Goal: Task Accomplishment & Management: Complete application form

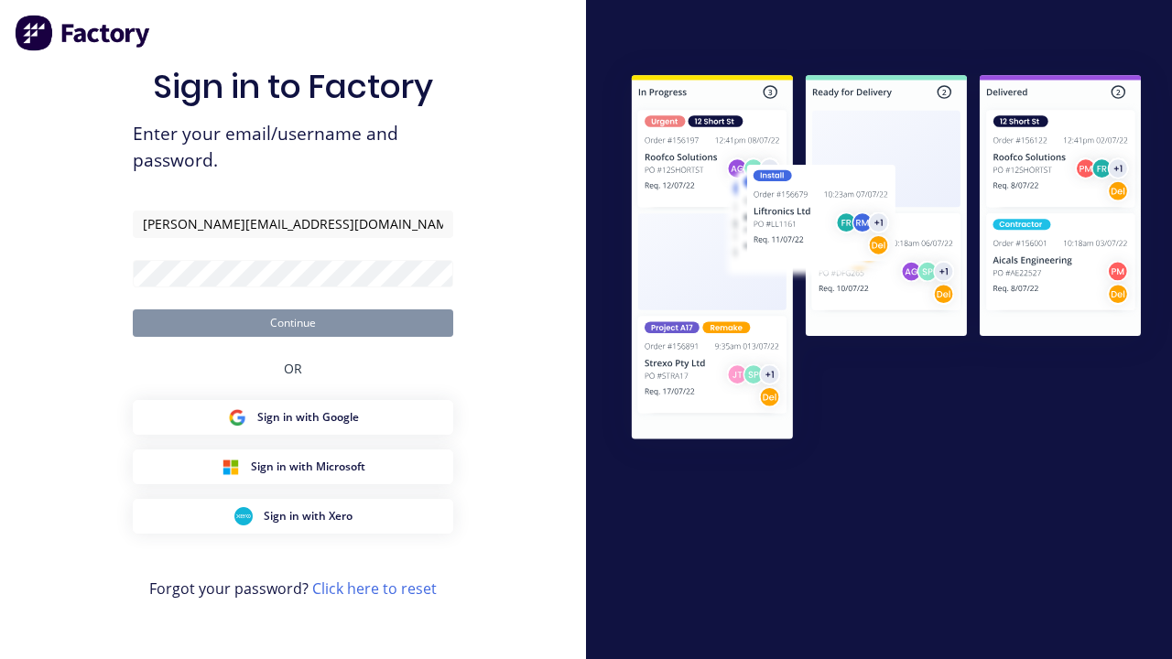
type input "[PERSON_NAME][EMAIL_ADDRESS][DOMAIN_NAME]"
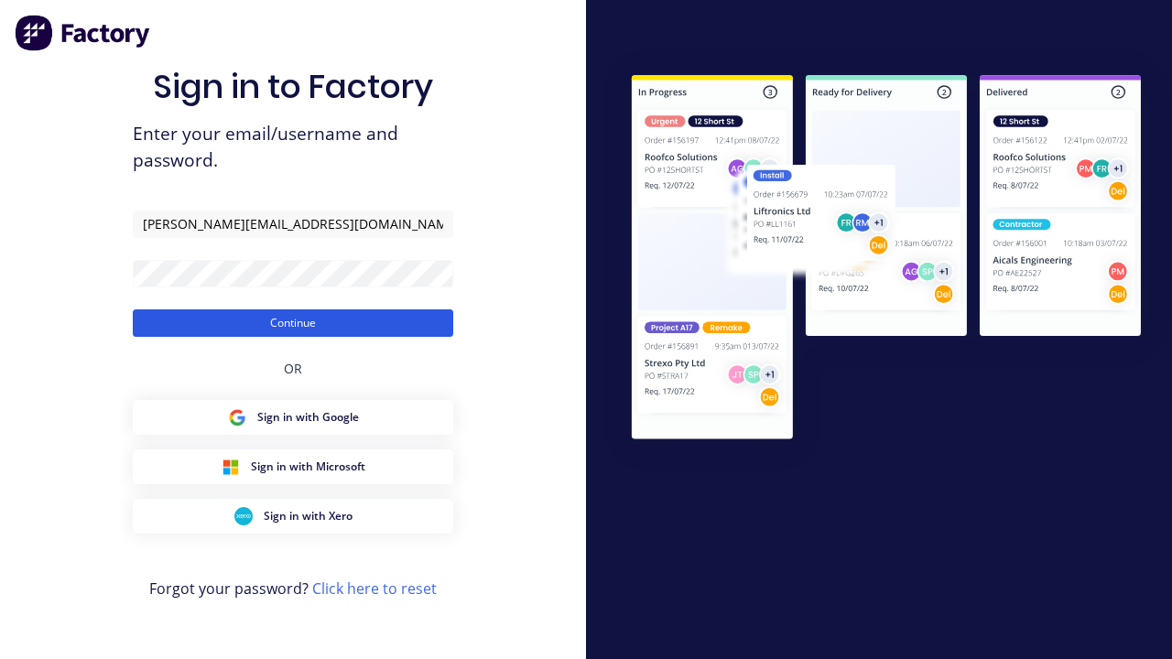
click at [293, 322] on button "Continue" at bounding box center [293, 322] width 320 height 27
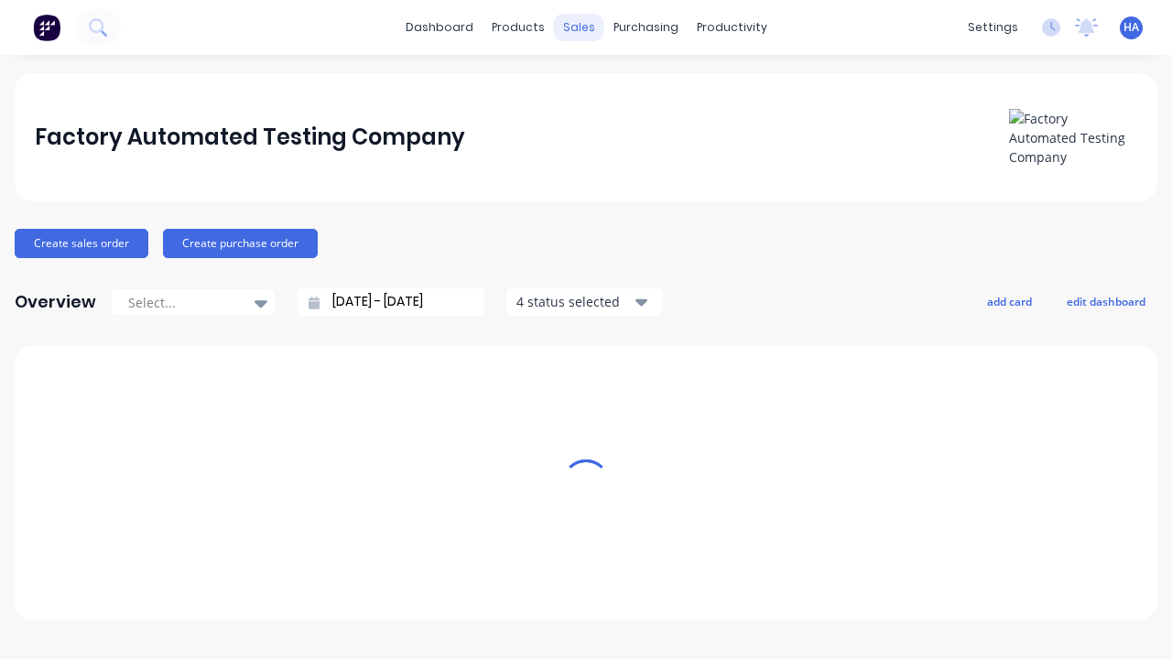
click at [578, 27] on div "sales" at bounding box center [579, 27] width 50 height 27
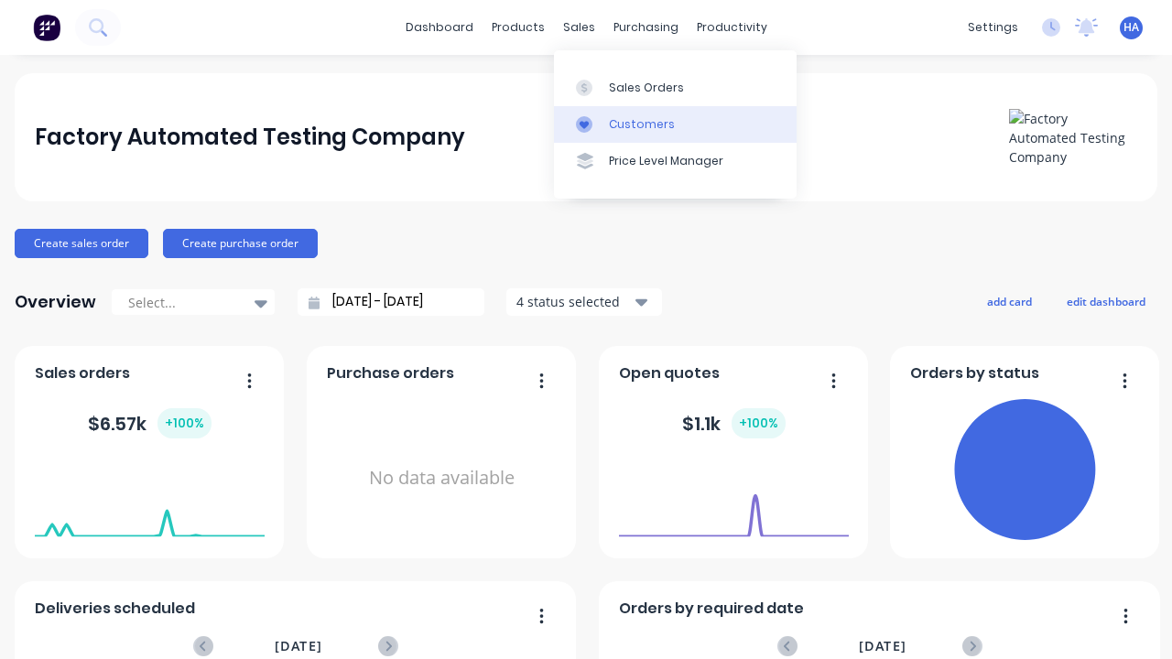
click at [675, 124] on link "Customers" at bounding box center [675, 124] width 243 height 37
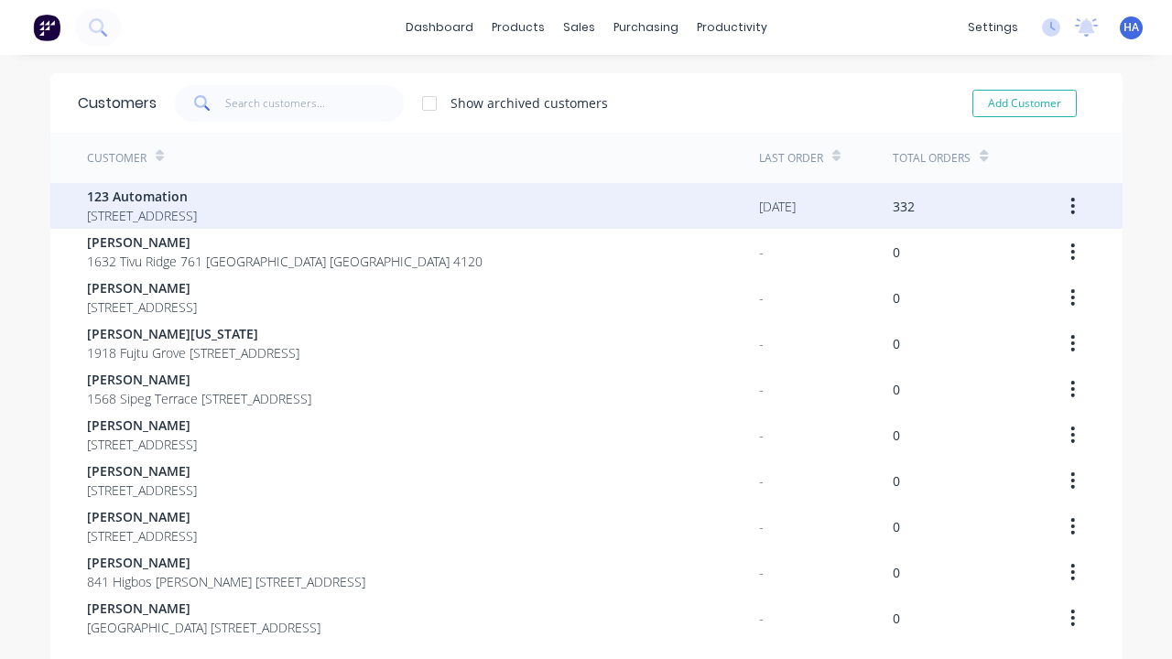
click at [197, 196] on span "123 Automation" at bounding box center [142, 196] width 110 height 19
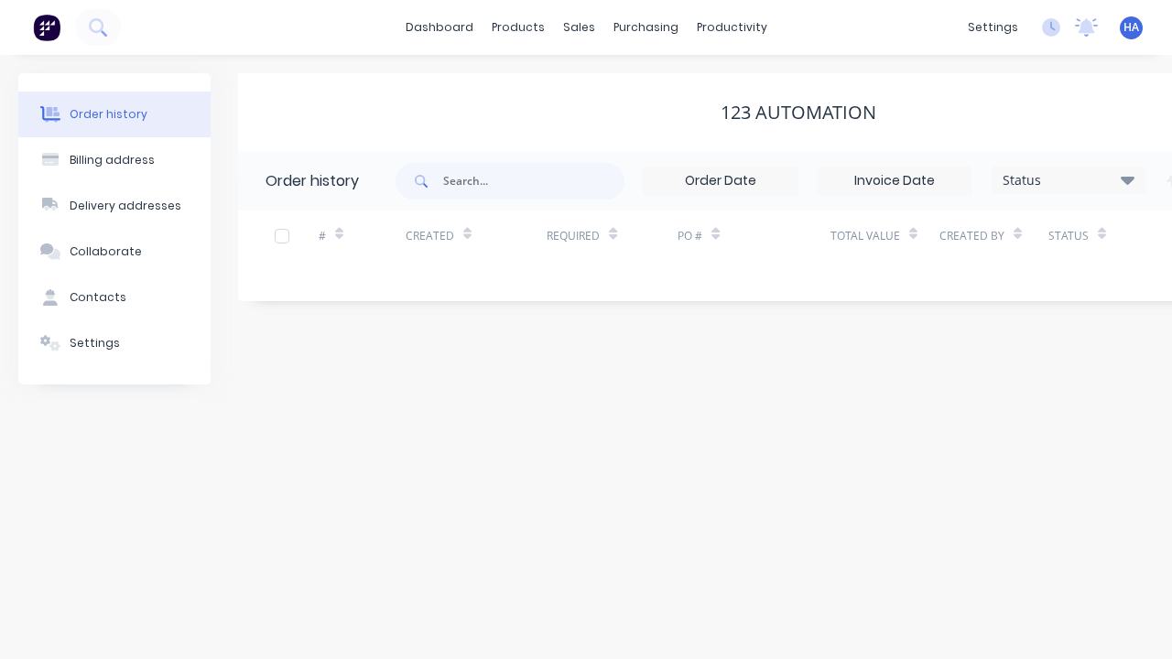
scroll to position [0, 187]
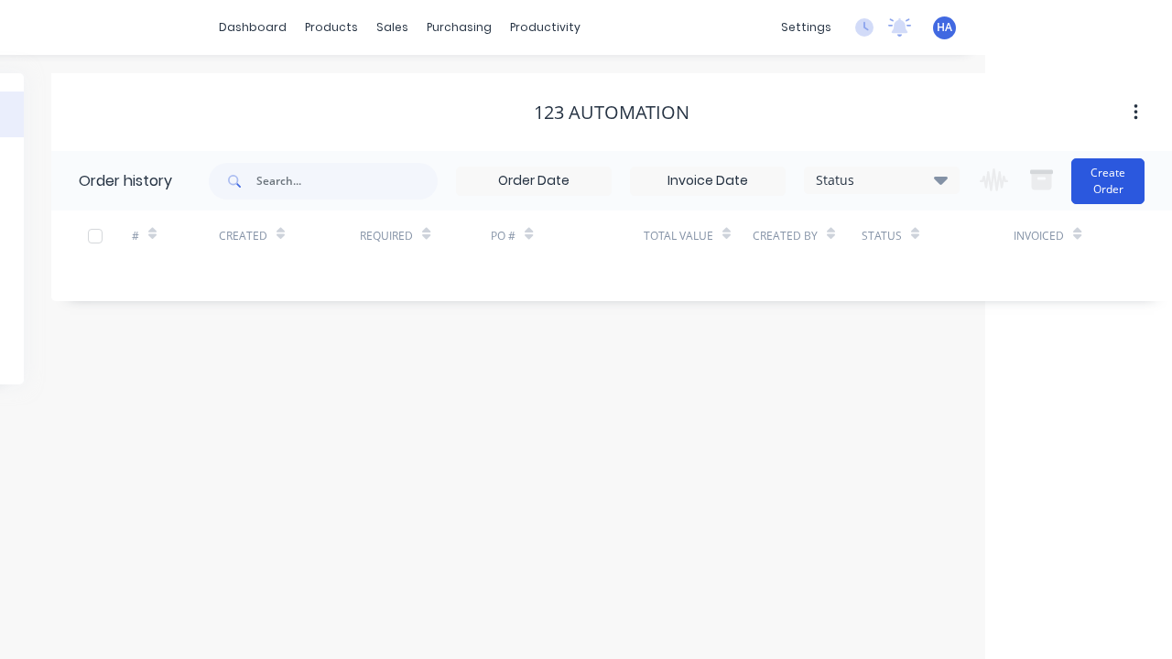
click at [1108, 180] on button "Create Order" at bounding box center [1107, 181] width 73 height 46
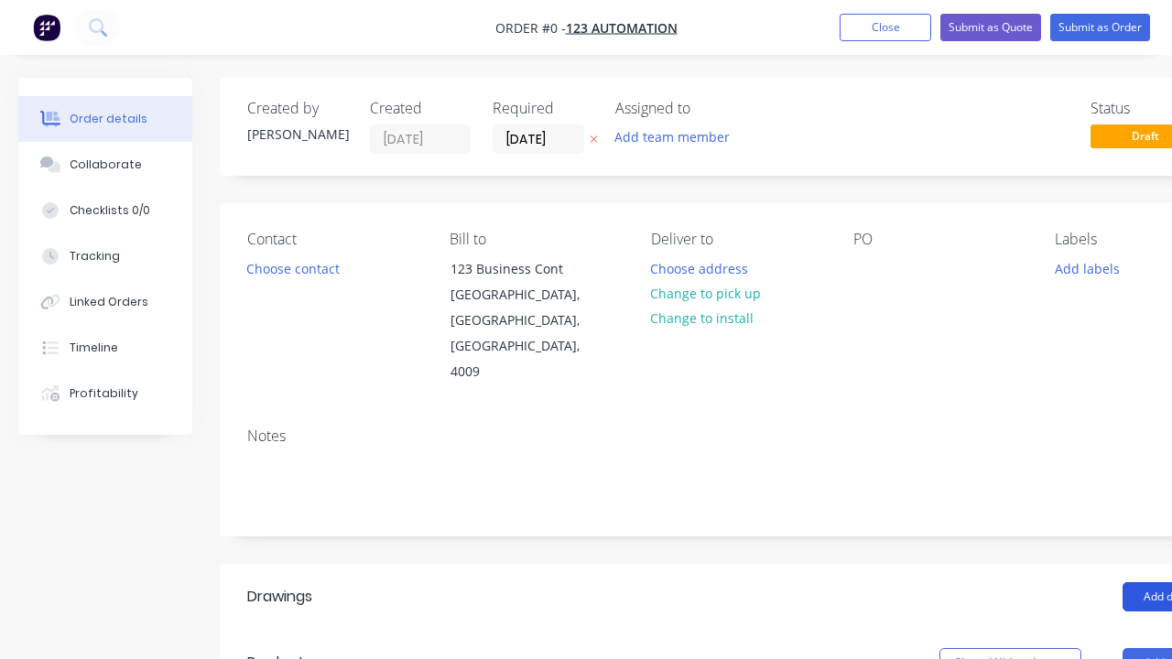
click at [1122, 582] on button "Add drawing" at bounding box center [1174, 596] width 105 height 29
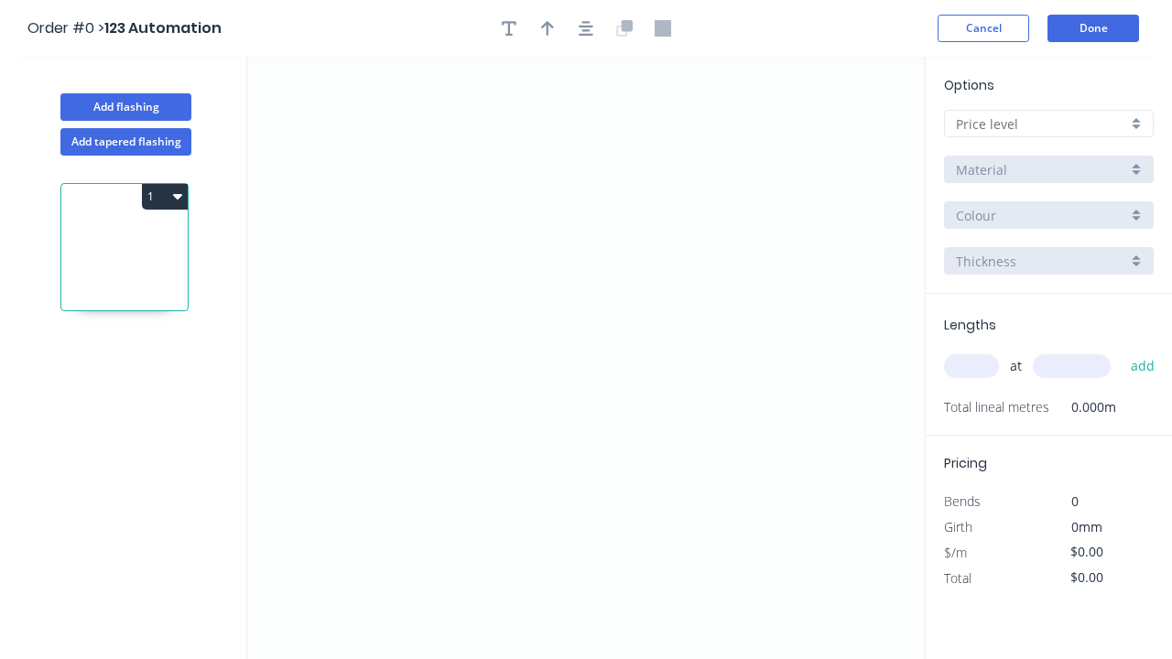
click at [339, 194] on icon "0" at bounding box center [585, 358] width 677 height 602
click at [659, 286] on icon "0" at bounding box center [585, 358] width 677 height 602
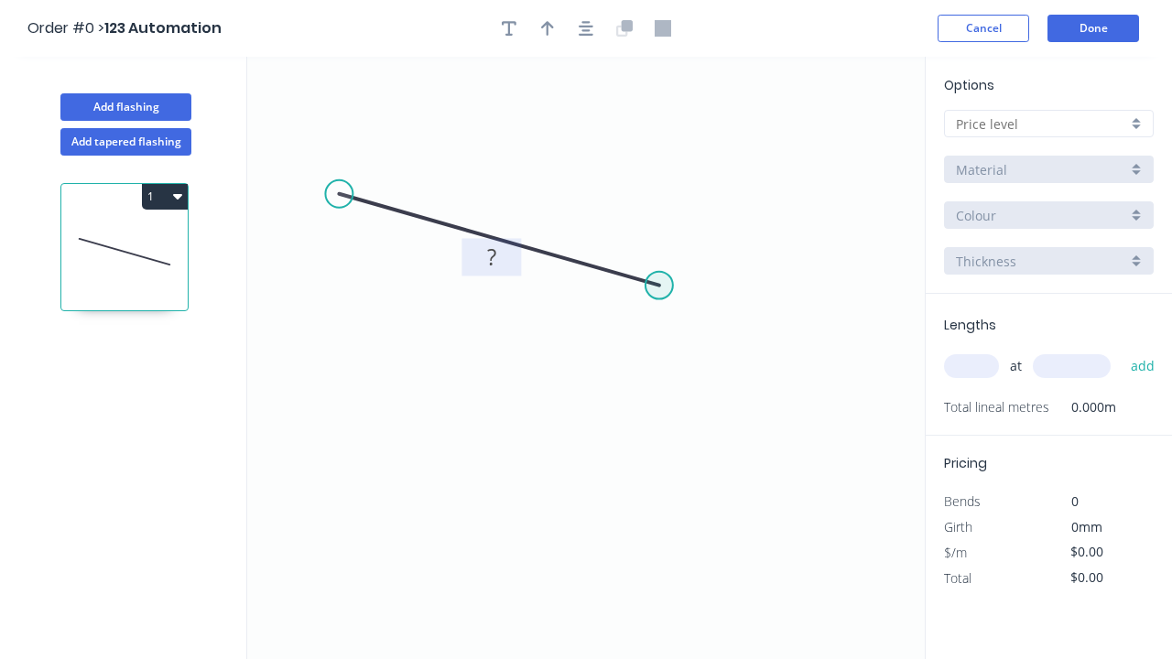
click at [491, 256] on tspan "?" at bounding box center [491, 257] width 9 height 30
click at [1041, 124] on input "text" at bounding box center [1041, 123] width 171 height 19
click at [1048, 124] on input "text" at bounding box center [1041, 123] width 171 height 19
click at [1048, 158] on div "A" at bounding box center [1049, 159] width 208 height 32
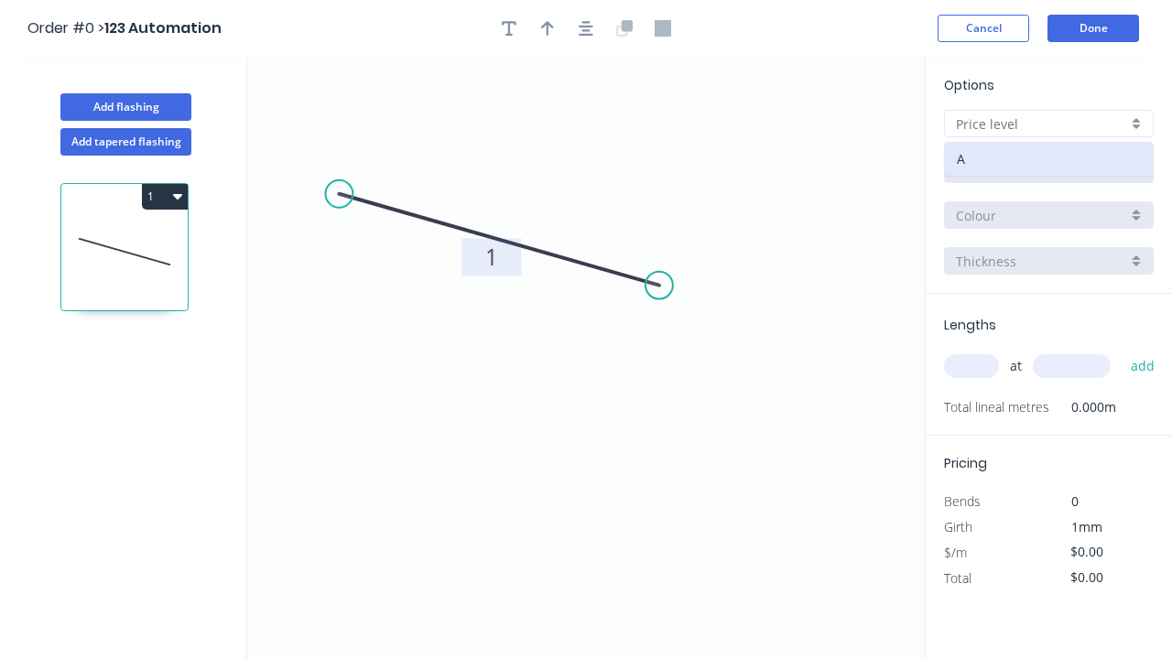
type input "A"
click at [971, 366] on input "text" at bounding box center [971, 366] width 55 height 24
type input "1"
click at [1071, 366] on input "text" at bounding box center [1071, 366] width 78 height 24
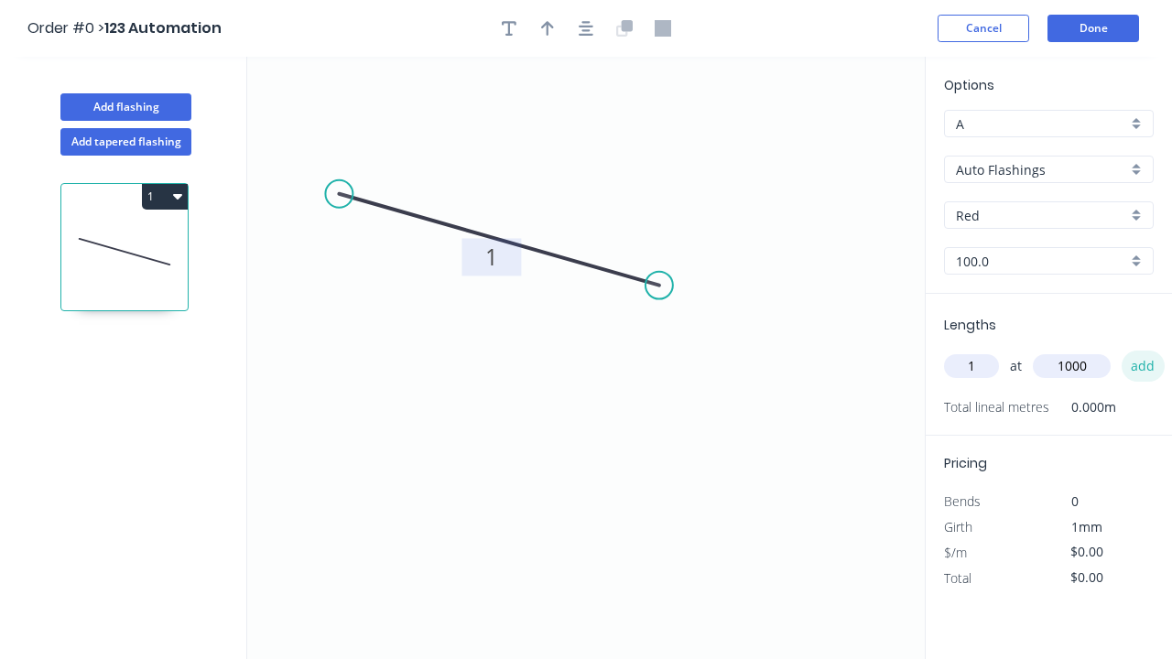
type input "1000"
click at [1141, 366] on button "add" at bounding box center [1142, 366] width 43 height 31
type input "$10.00"
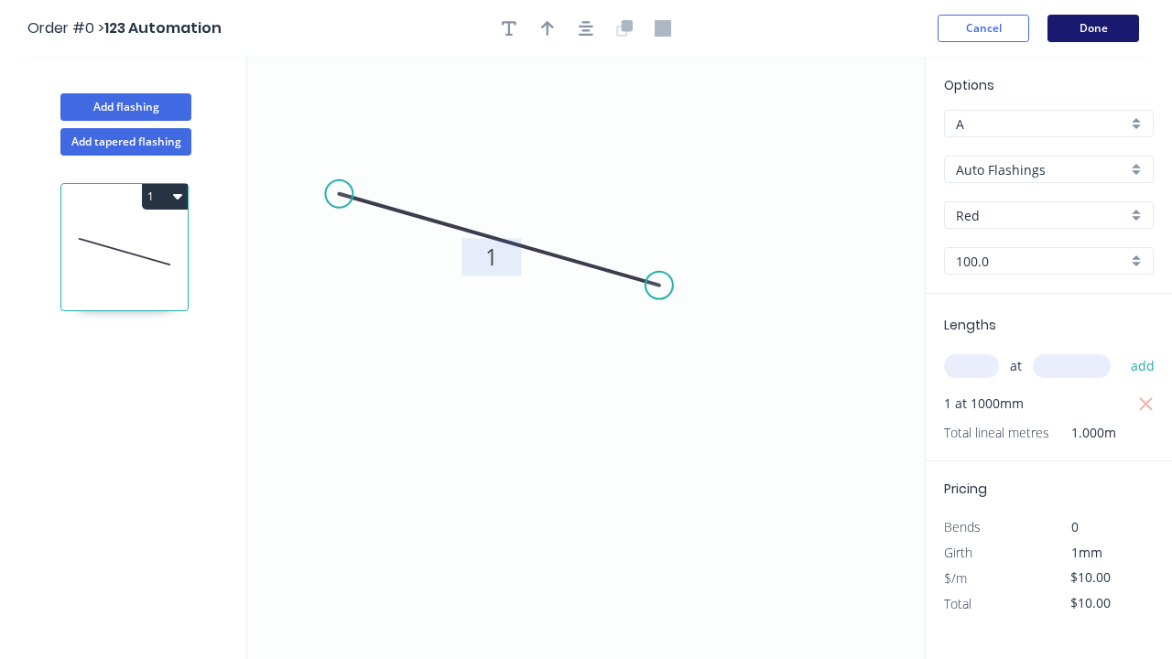
click at [1093, 28] on button "Done" at bounding box center [1093, 28] width 92 height 27
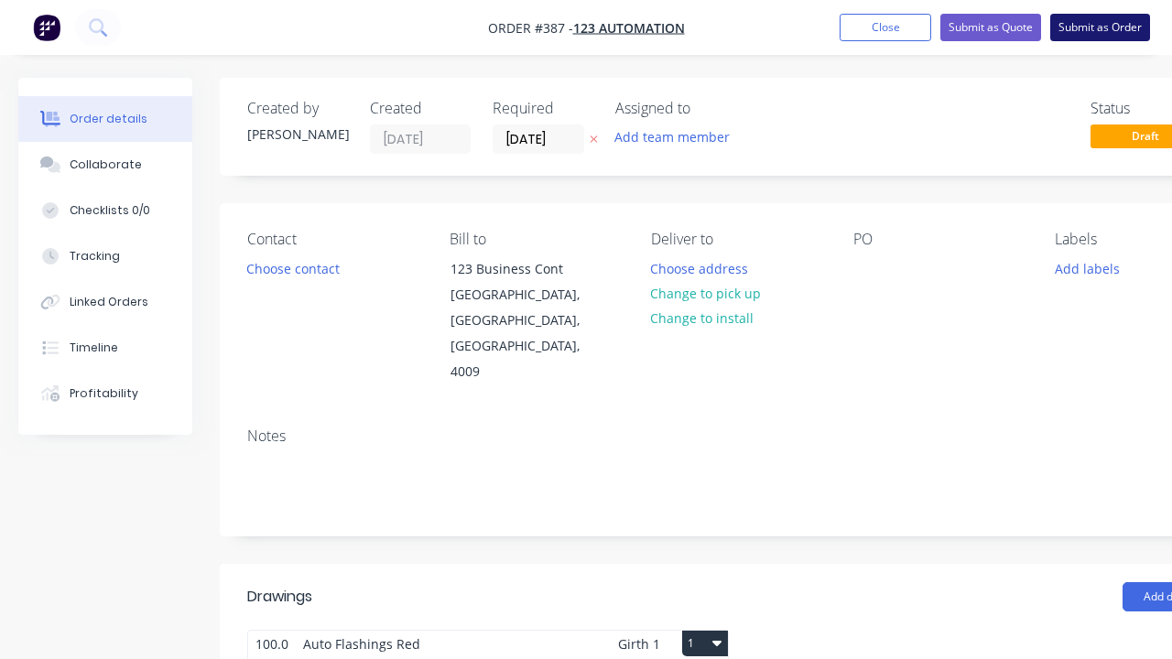
click at [1099, 27] on button "Submit as Order" at bounding box center [1100, 27] width 100 height 27
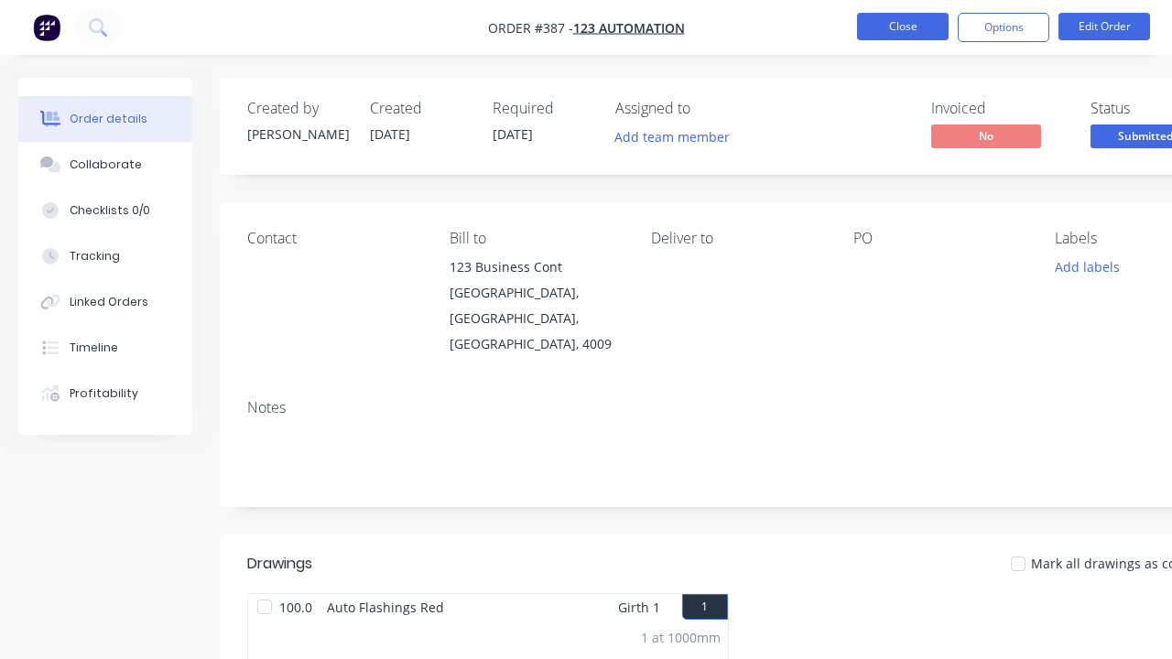
click at [903, 27] on button "Close" at bounding box center [903, 26] width 92 height 27
